Goal: Transaction & Acquisition: Purchase product/service

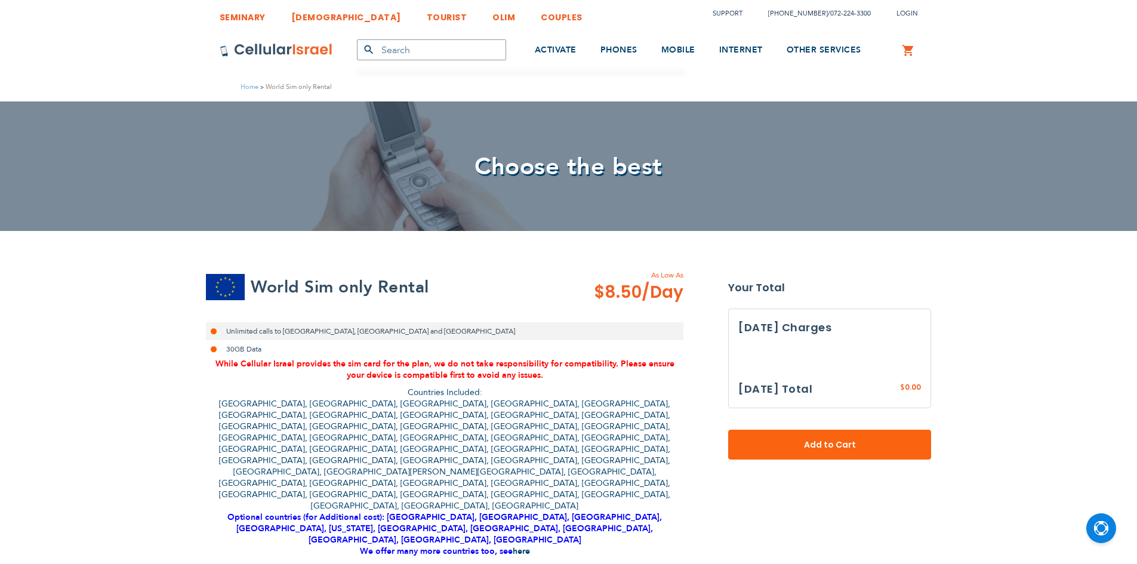
select select
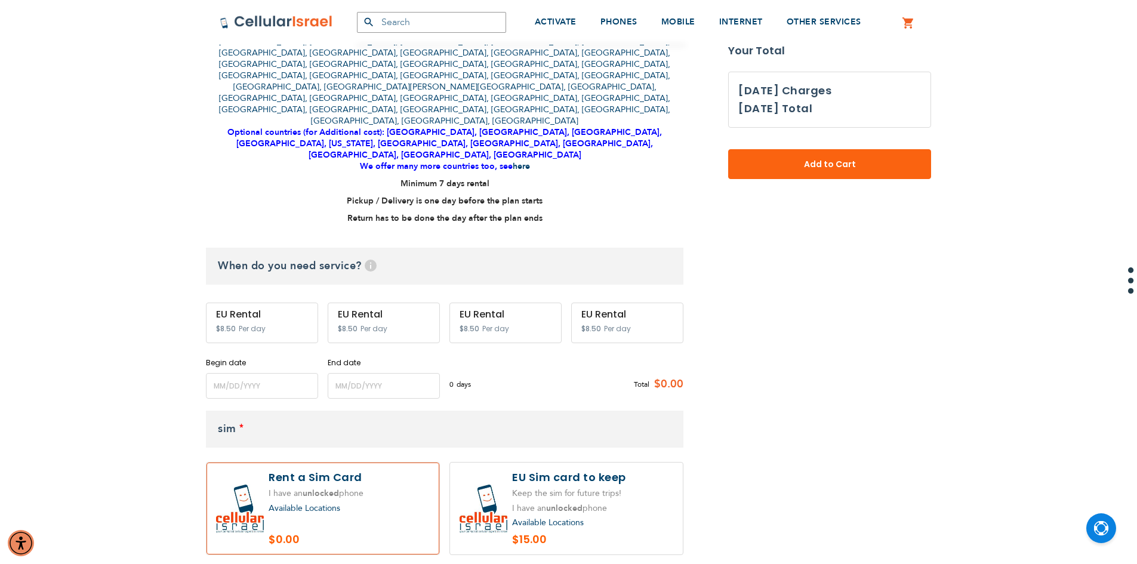
scroll to position [358, 0]
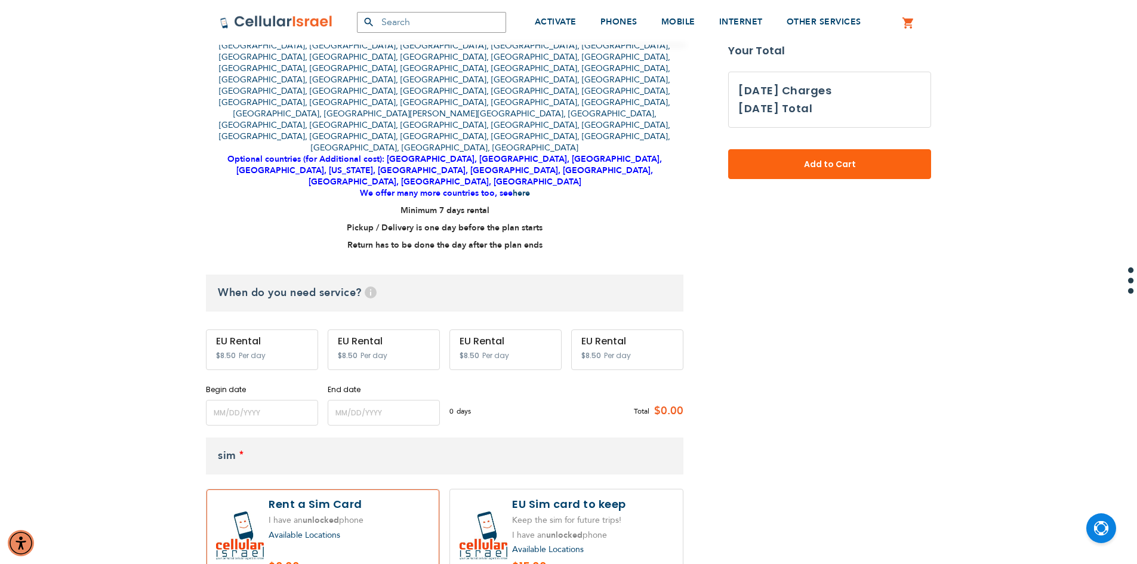
click at [254, 350] on span "Per day" at bounding box center [252, 355] width 27 height 11
click at [273, 400] on input "name" at bounding box center [262, 413] width 112 height 26
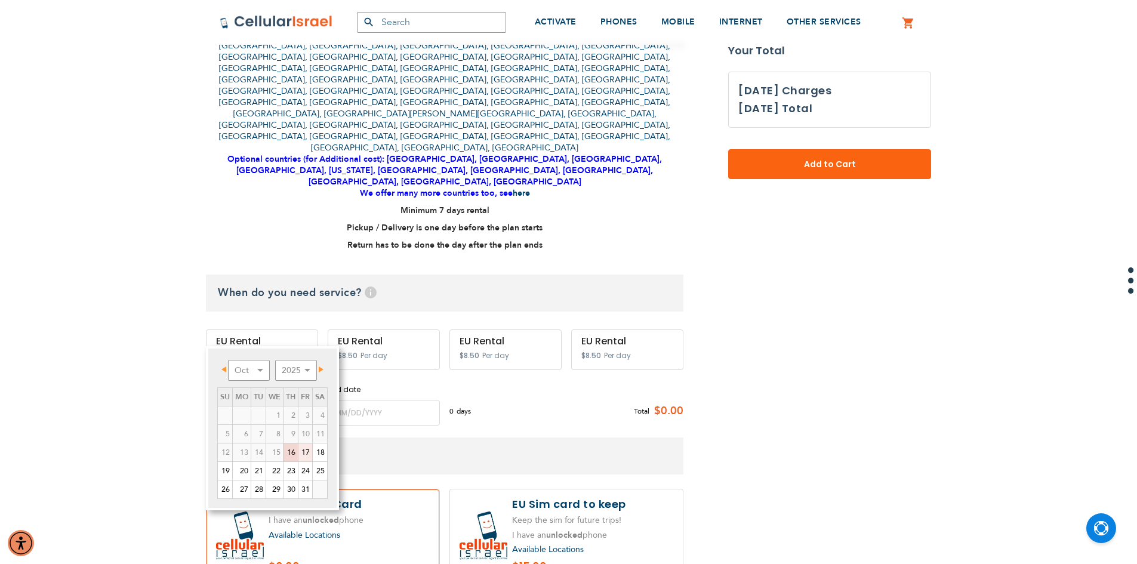
click at [301, 451] on link "17" at bounding box center [305, 452] width 14 height 18
type input "[DATE]"
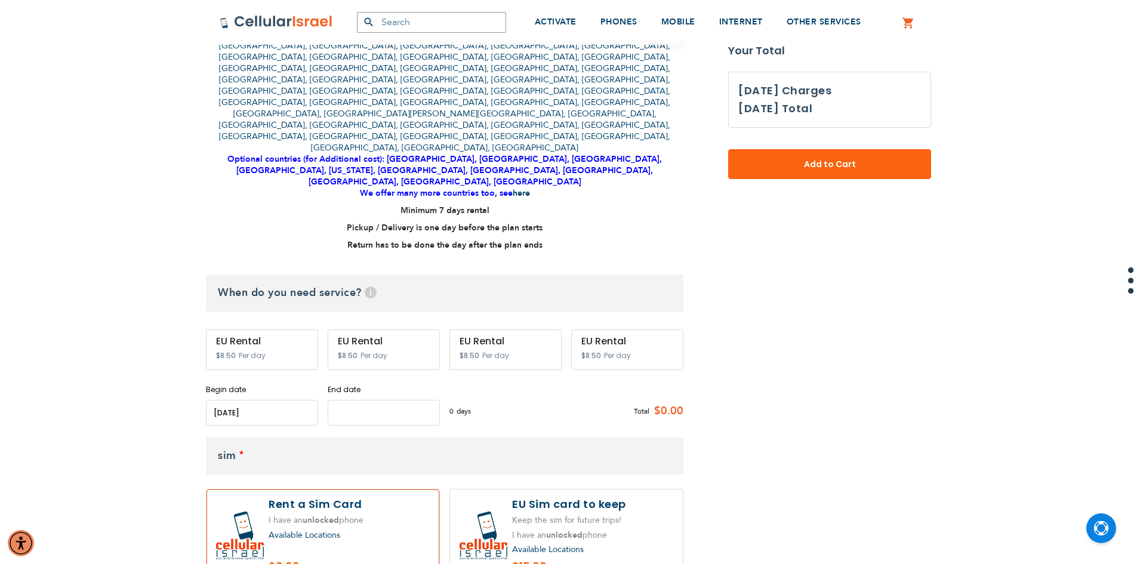
click at [338, 400] on input "name" at bounding box center [384, 413] width 112 height 26
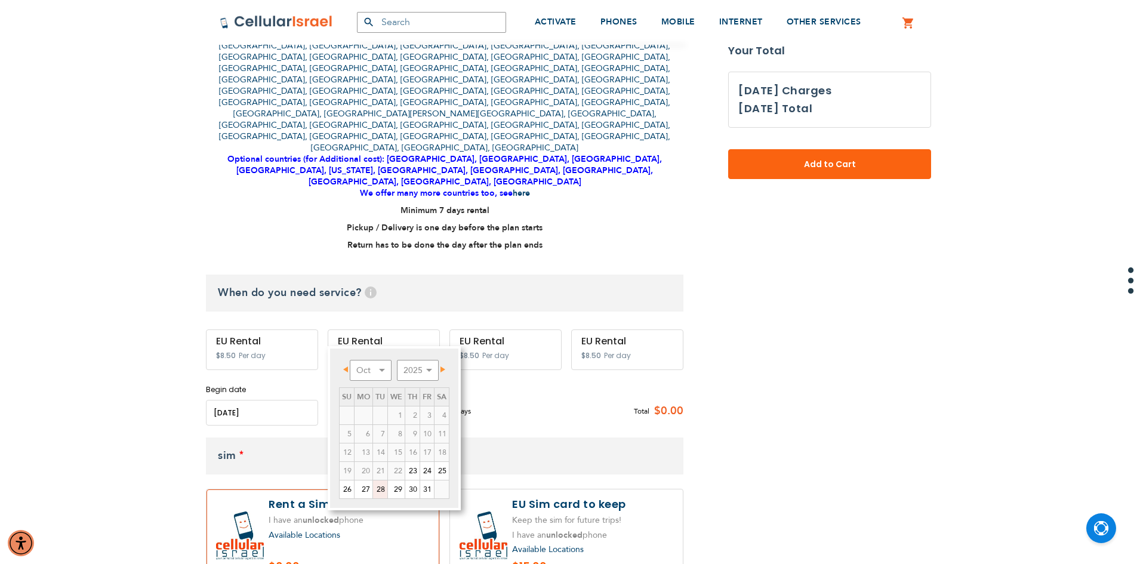
click at [383, 489] on link "28" at bounding box center [380, 489] width 14 height 18
type input "[DATE]"
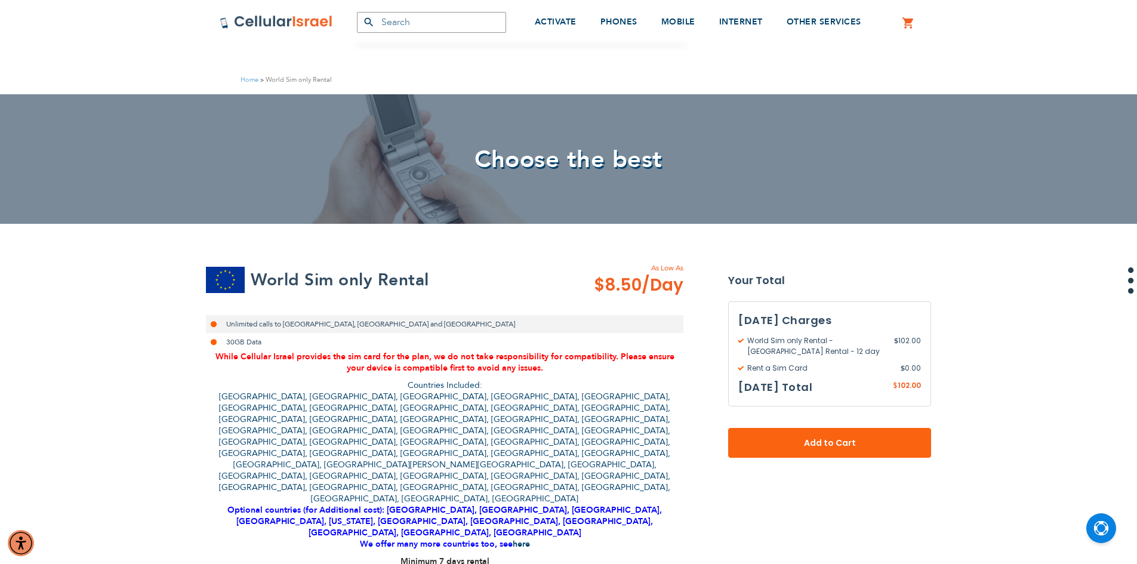
scroll to position [0, 0]
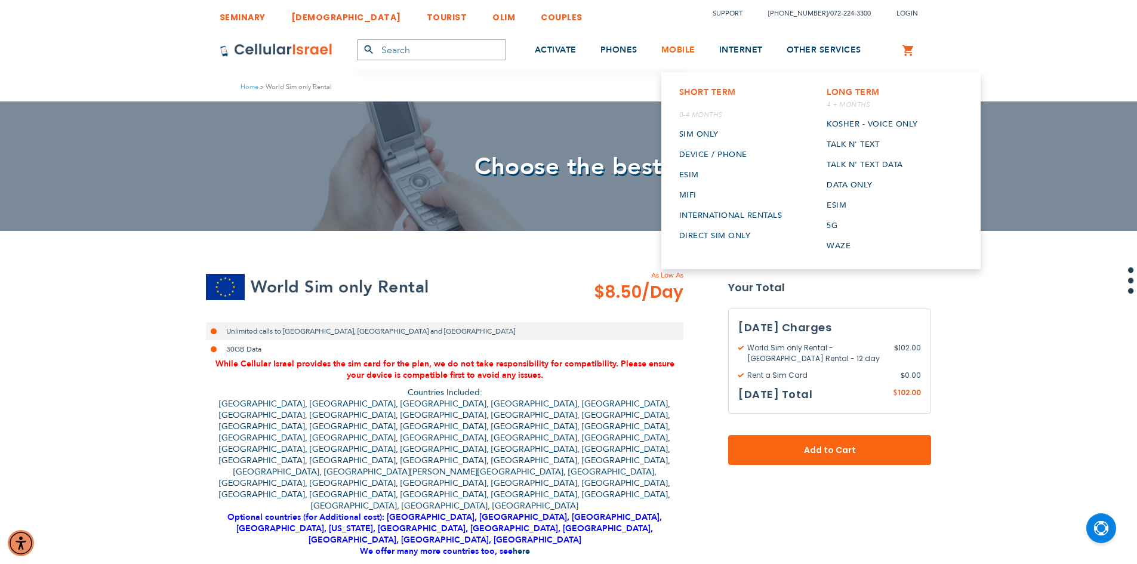
click at [686, 56] on link "MOBILE" at bounding box center [678, 50] width 34 height 45
